Goal: Information Seeking & Learning: Learn about a topic

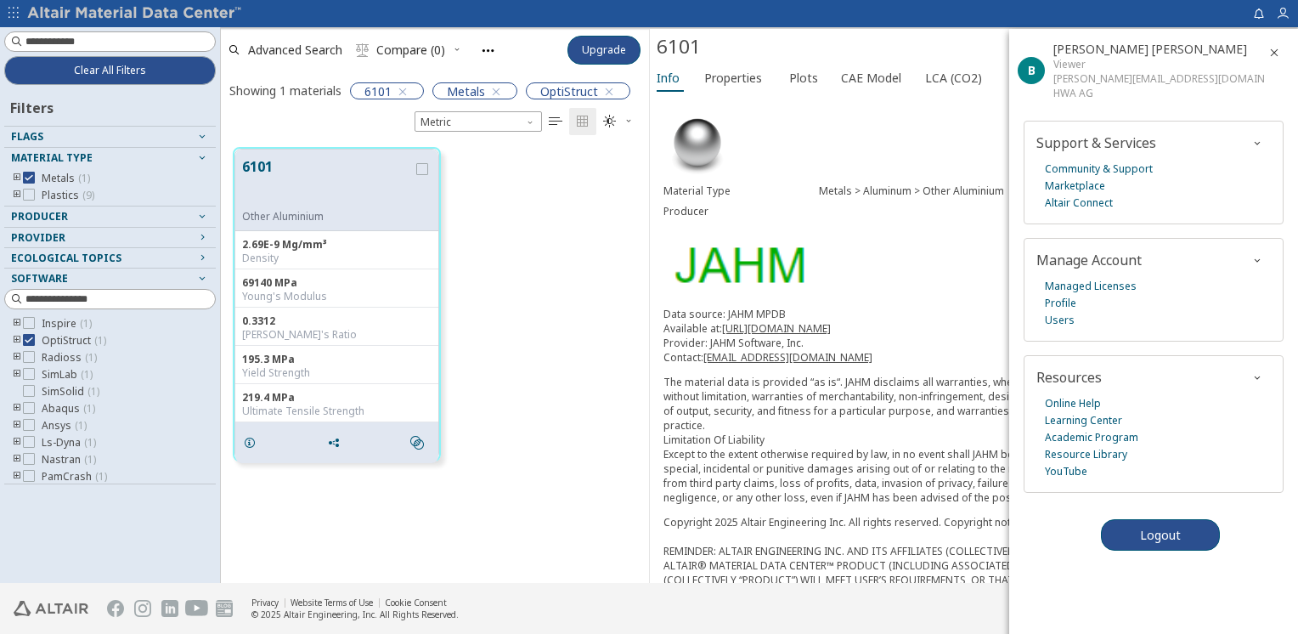
scroll to position [436, 415]
click at [602, 512] on div "6101 Other Aluminium 2.69E-9 Mg/mm³ Density 69140 MPa Young's Modulus 0.3312 Po…" at bounding box center [435, 359] width 428 height 449
click at [423, 171] on icon "grid" at bounding box center [422, 169] width 12 height 12
click at [246, 438] on icon "grid" at bounding box center [250, 443] width 14 height 14
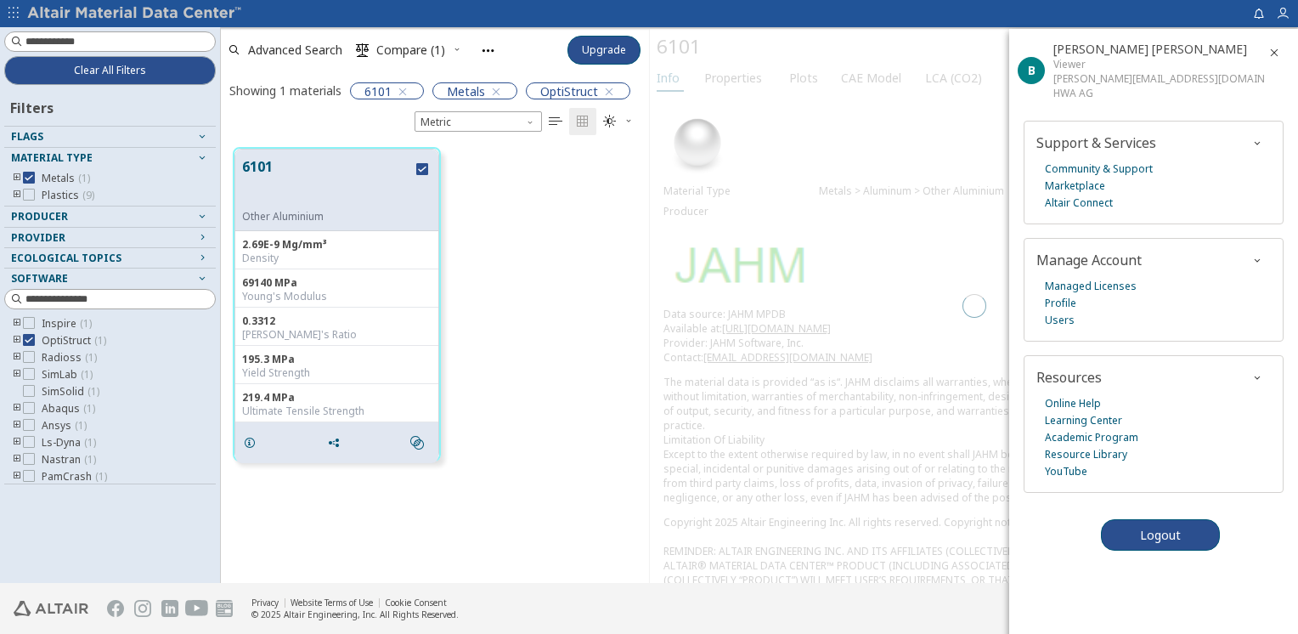
click at [1272, 60] on span "button" at bounding box center [1274, 52] width 20 height 27
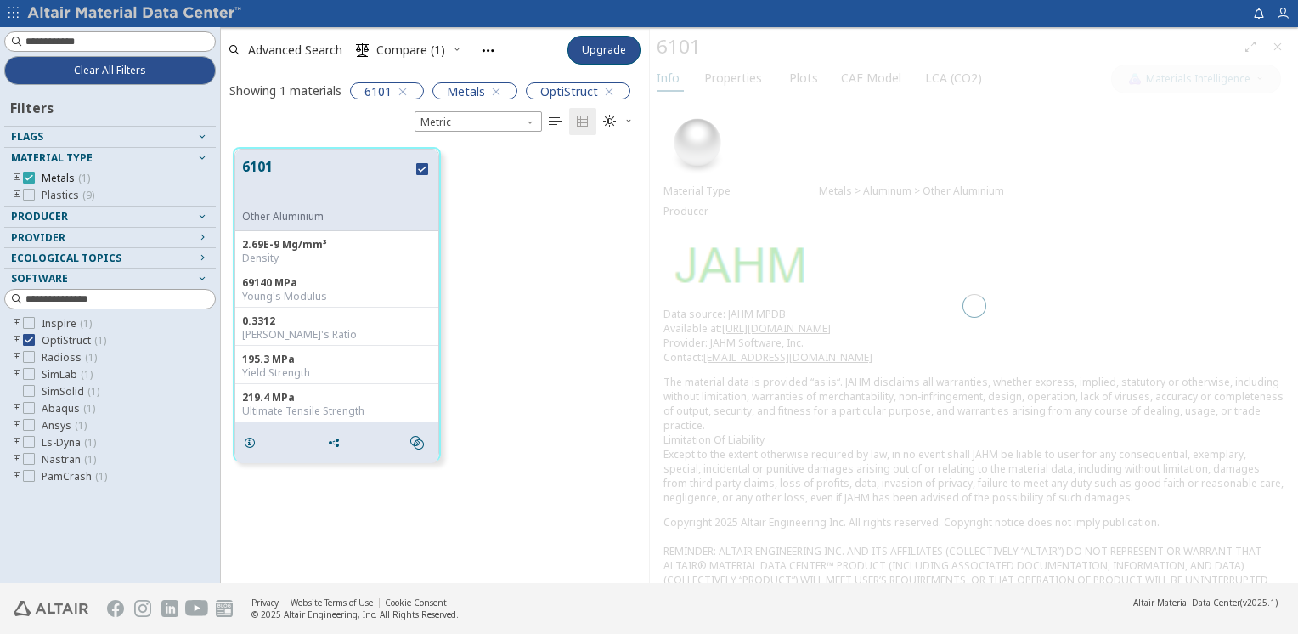
click at [31, 182] on div at bounding box center [29, 178] width 12 height 12
